Goal: Communication & Community: Answer question/provide support

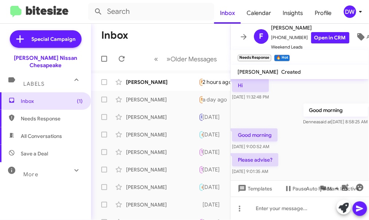
scroll to position [54, 0]
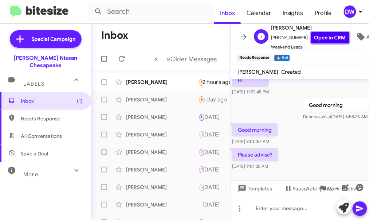
click at [325, 39] on link "Open in CRM" at bounding box center [330, 37] width 38 height 11
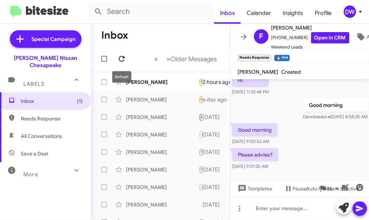
click at [121, 55] on icon at bounding box center [121, 58] width 9 height 9
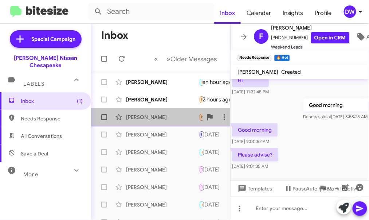
click at [164, 118] on div "[PERSON_NAME]" at bounding box center [162, 116] width 73 height 7
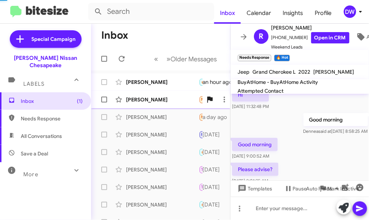
scroll to position [379, 0]
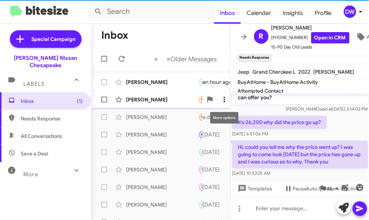
click at [223, 101] on icon at bounding box center [224, 99] width 9 height 9
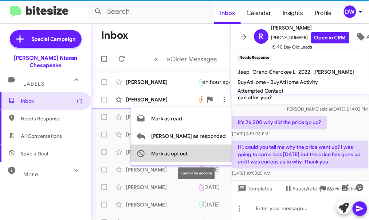
click at [188, 153] on span "Mark as opt out" at bounding box center [169, 154] width 36 height 18
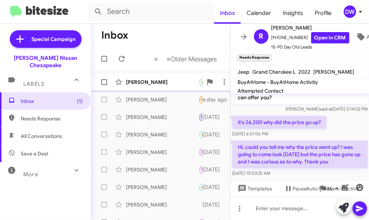
click at [175, 83] on div "[PERSON_NAME]" at bounding box center [162, 81] width 73 height 7
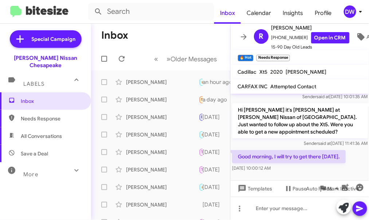
scroll to position [382, 0]
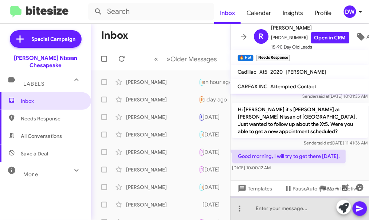
click at [269, 206] on div at bounding box center [300, 208] width 139 height 23
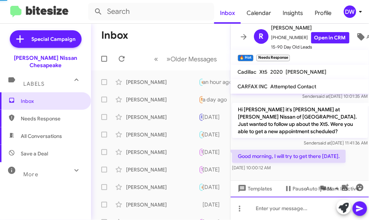
scroll to position [0, 0]
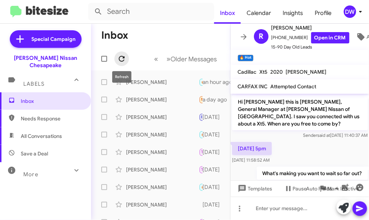
click at [120, 58] on icon at bounding box center [121, 58] width 9 height 9
